Goal: Task Accomplishment & Management: Use online tool/utility

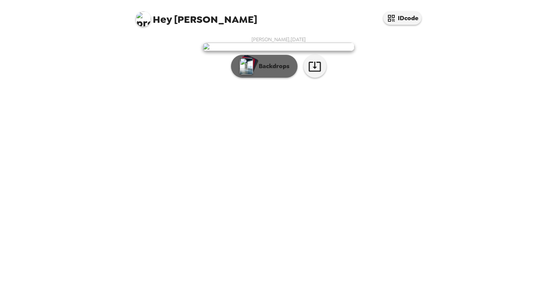
click at [270, 71] on p "Backdrops" at bounding box center [272, 66] width 35 height 9
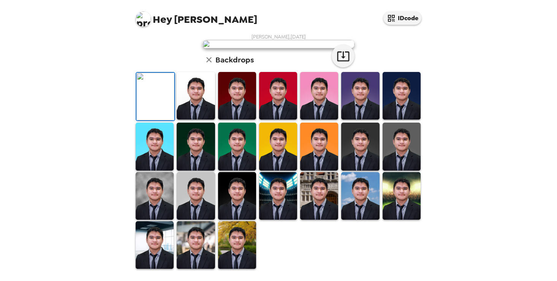
scroll to position [185, 0]
click at [284, 200] on img at bounding box center [278, 196] width 38 height 48
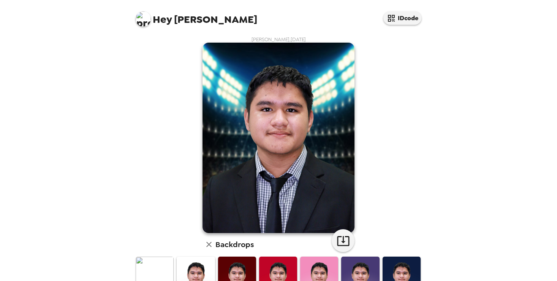
scroll to position [185, 0]
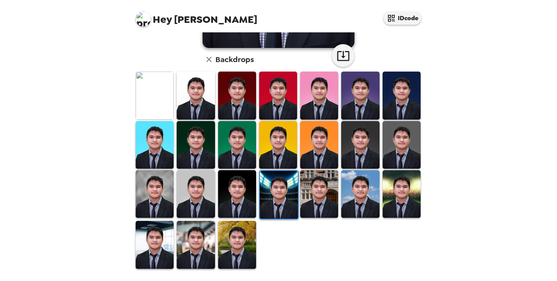
click at [186, 238] on img at bounding box center [196, 245] width 38 height 48
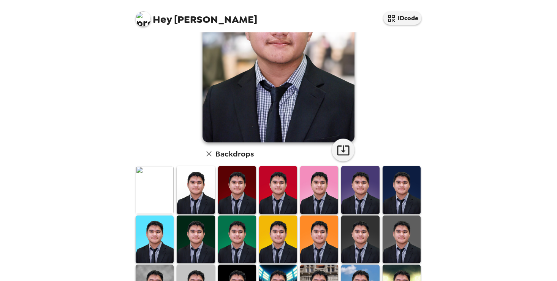
scroll to position [0, 0]
